Goal: Information Seeking & Learning: Learn about a topic

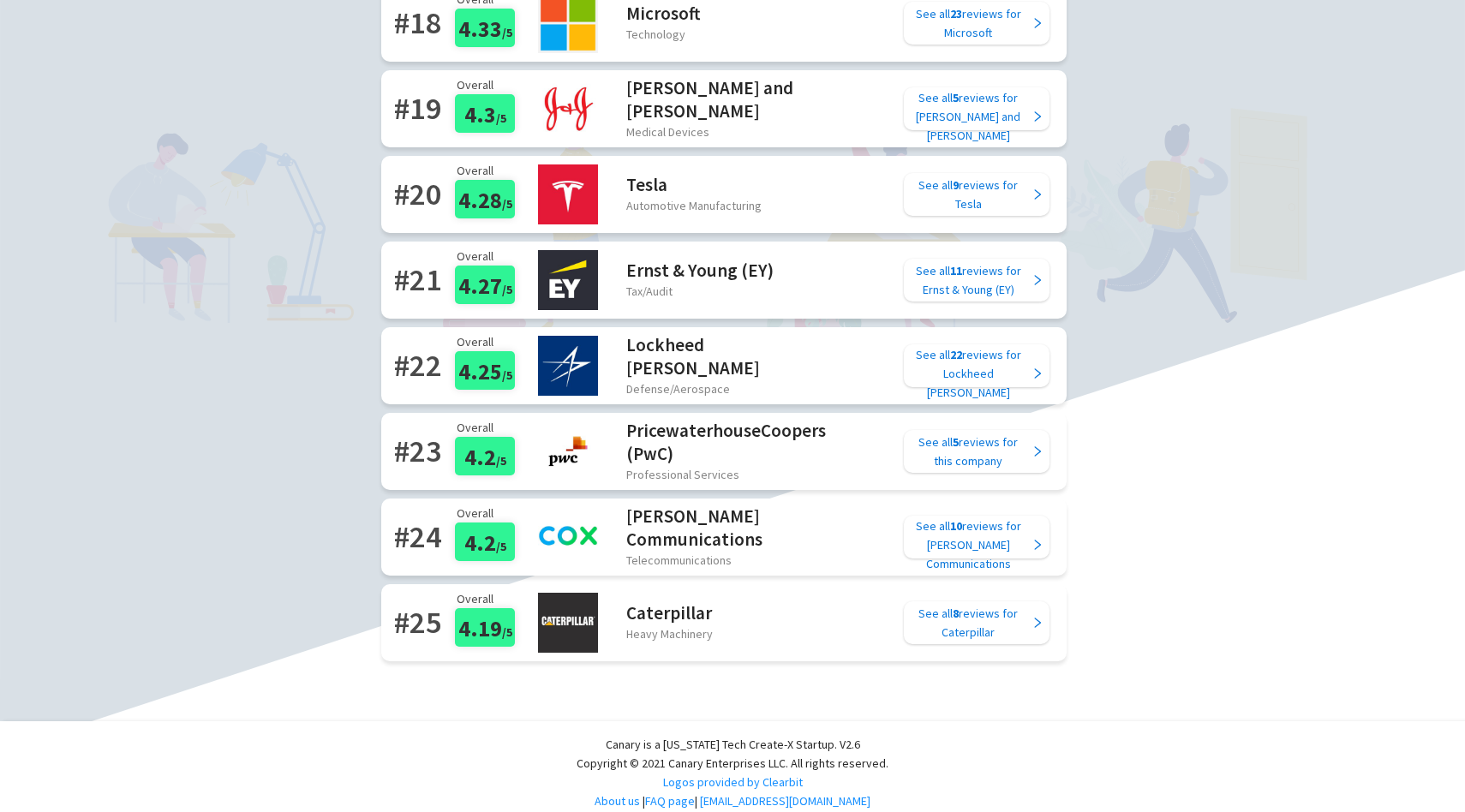
scroll to position [1730, 0]
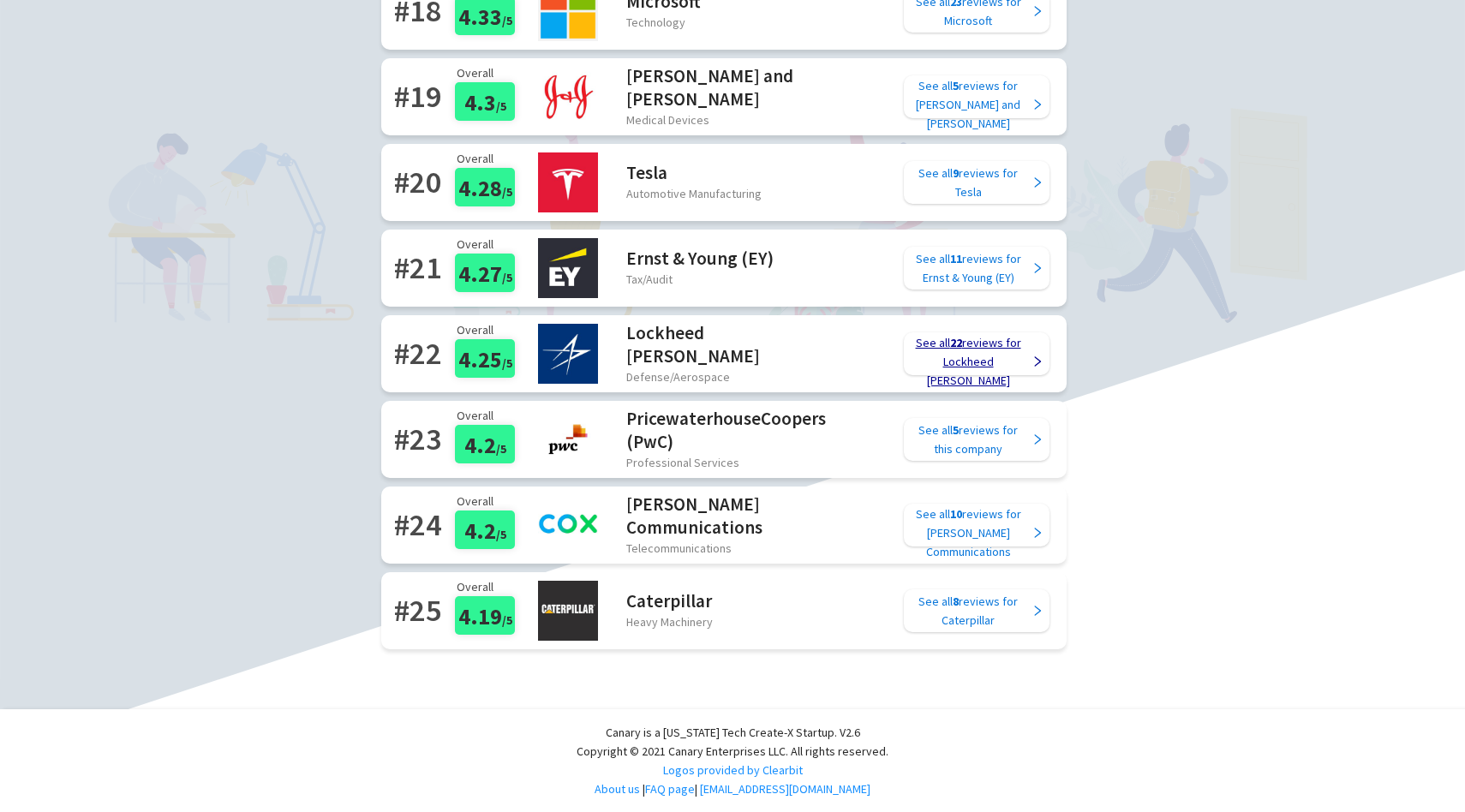
click at [956, 344] on div "See all 22 reviews for Lockheed [PERSON_NAME]" at bounding box center [968, 361] width 122 height 57
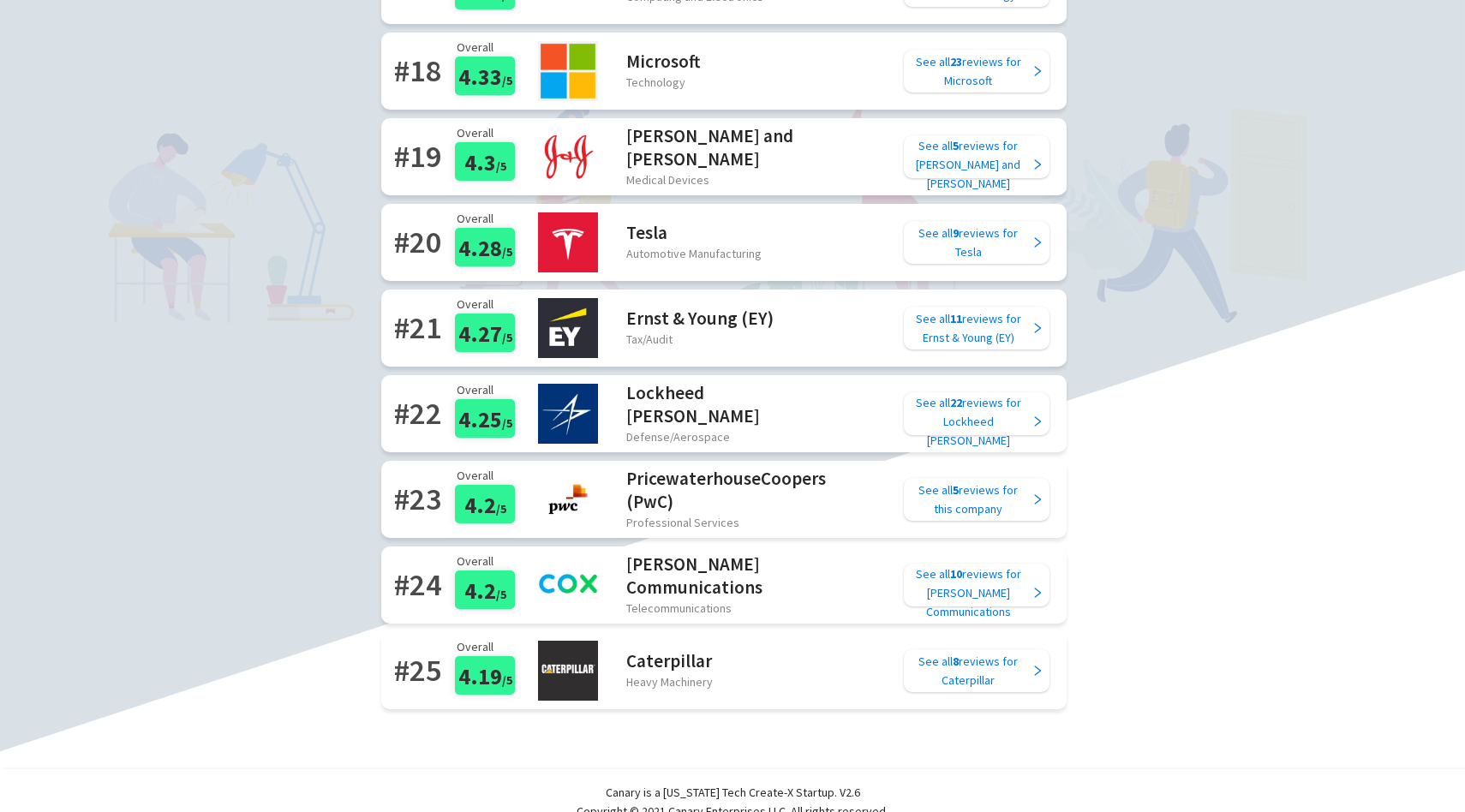
scroll to position [1670, 0]
click at [999, 321] on div "See all 11 reviews for Ernst & Young (EY)" at bounding box center [968, 327] width 122 height 37
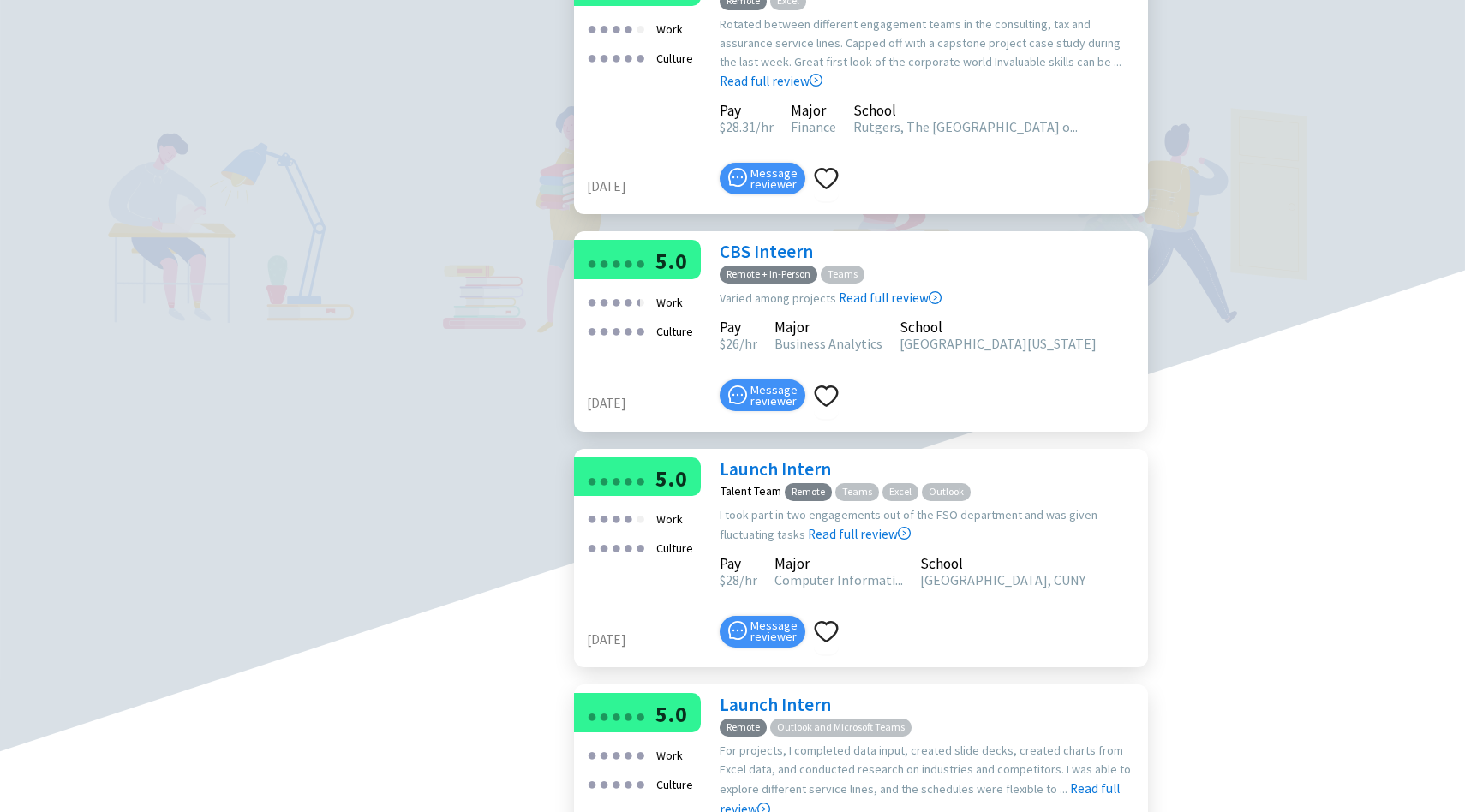
scroll to position [1001, 0]
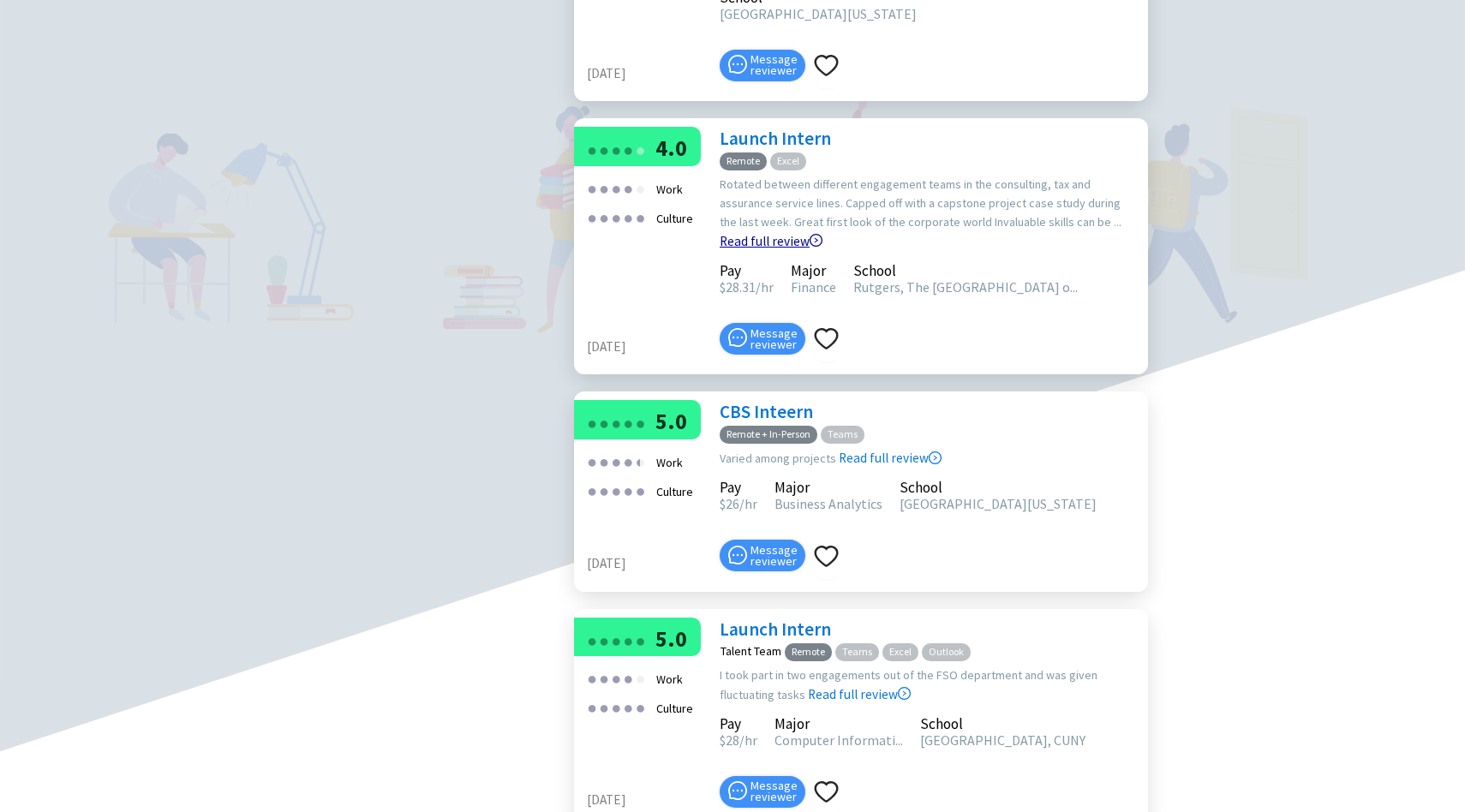
click at [822, 249] on link "Read full review" at bounding box center [770, 198] width 103 height 102
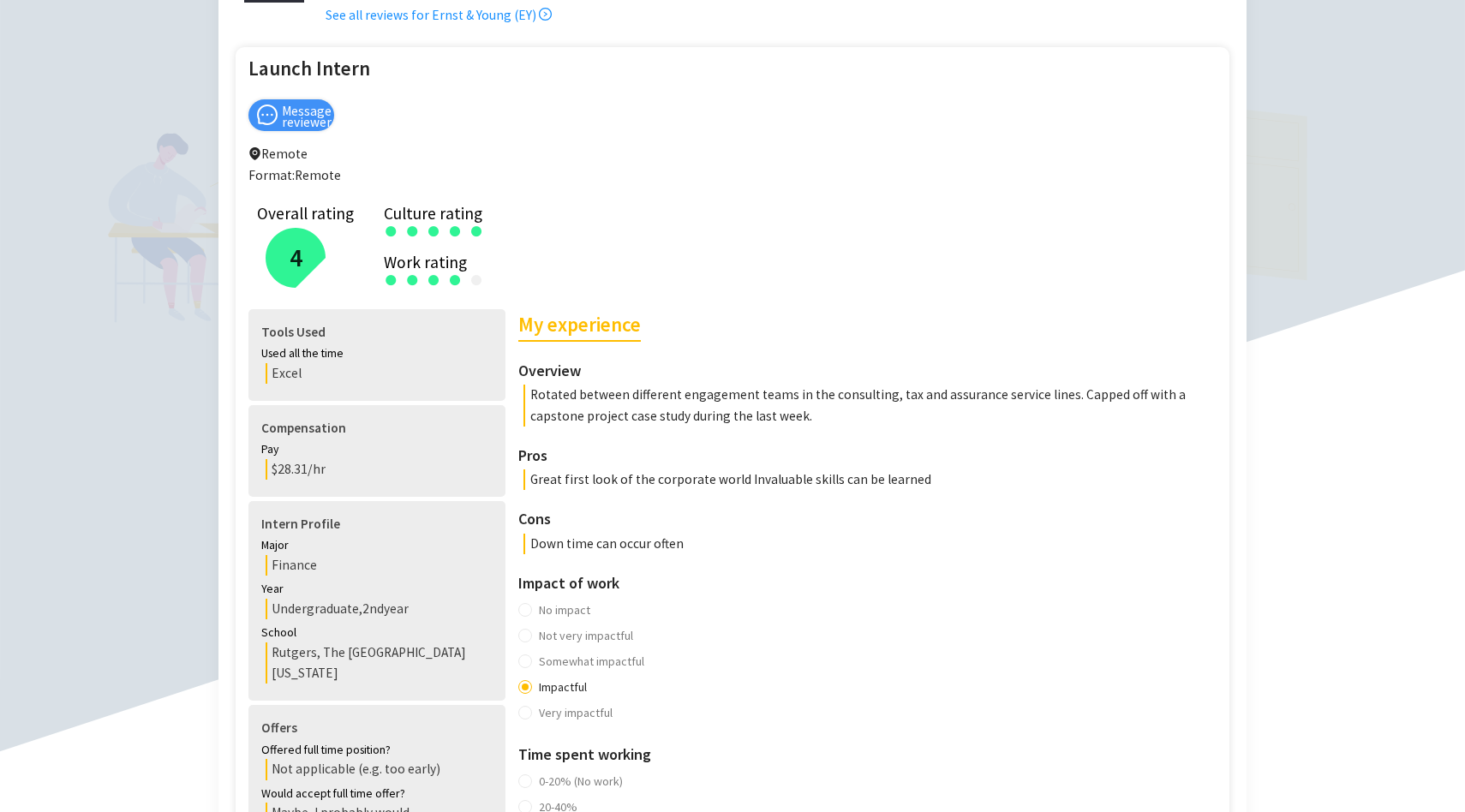
scroll to position [152, 0]
